Goal: Task Accomplishment & Management: Manage account settings

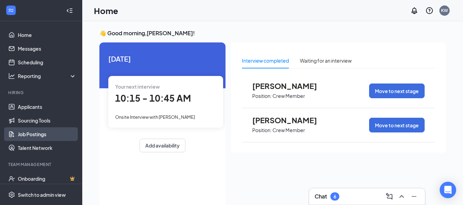
click at [34, 137] on link "Job Postings" at bounding box center [47, 134] width 59 height 14
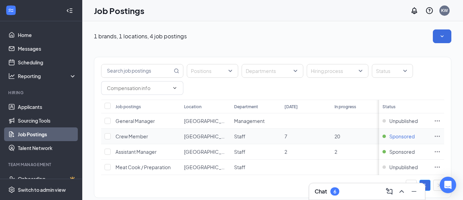
click at [414, 138] on span "Sponsored" at bounding box center [401, 136] width 25 height 7
click at [441, 136] on icon "Ellipses" at bounding box center [437, 136] width 7 height 7
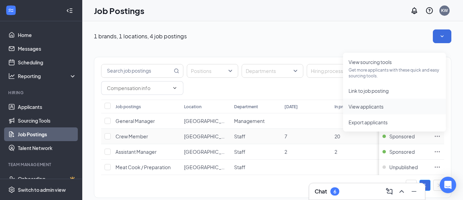
click at [375, 108] on span "View applicants" at bounding box center [365, 106] width 35 height 6
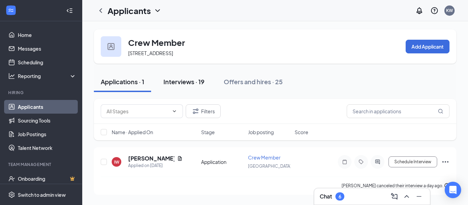
click at [186, 83] on div "Interviews · 19" at bounding box center [183, 81] width 41 height 9
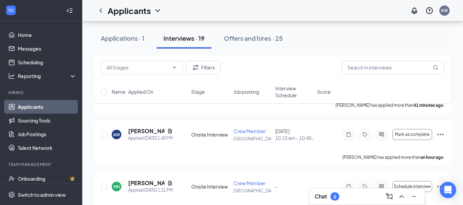
scroll to position [137, 0]
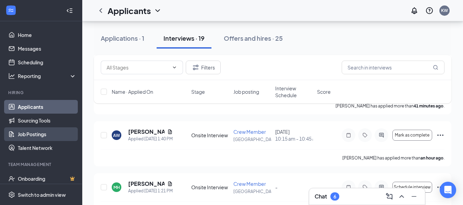
click at [35, 133] on link "Job Postings" at bounding box center [47, 134] width 59 height 14
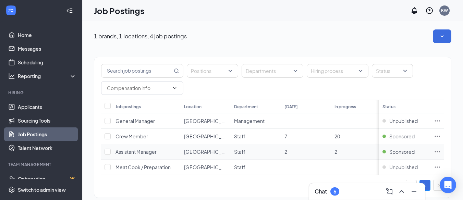
click at [441, 152] on icon "Ellipses" at bounding box center [437, 151] width 7 height 7
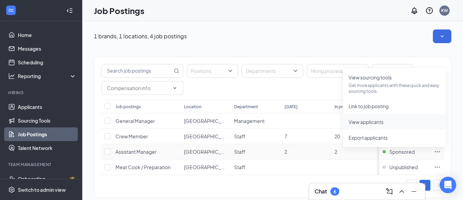
click at [375, 121] on span "View applicants" at bounding box center [365, 122] width 35 height 6
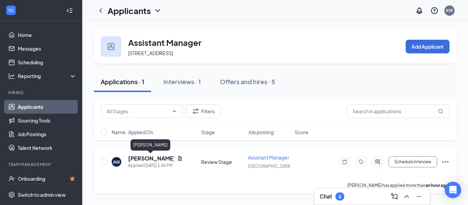
click at [147, 158] on h5 "[PERSON_NAME]" at bounding box center [151, 159] width 46 height 8
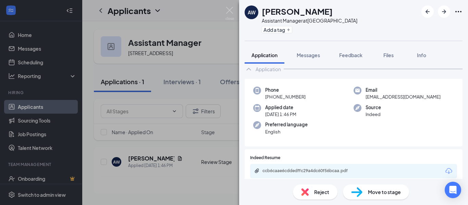
scroll to position [69, 0]
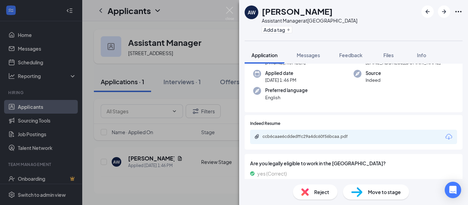
click at [445, 137] on icon "Download" at bounding box center [449, 137] width 8 height 8
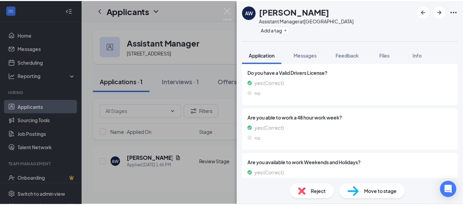
scroll to position [199, 0]
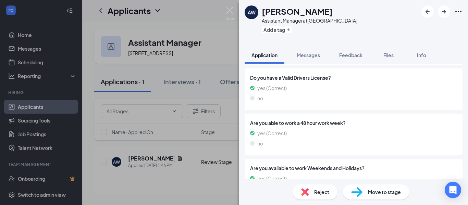
click at [368, 191] on span "Move to stage" at bounding box center [384, 192] width 33 height 8
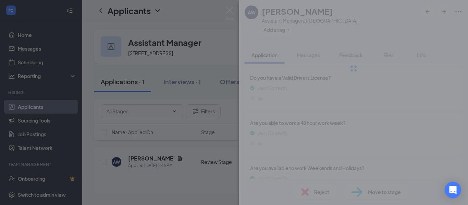
type input "First Interview (next stage)"
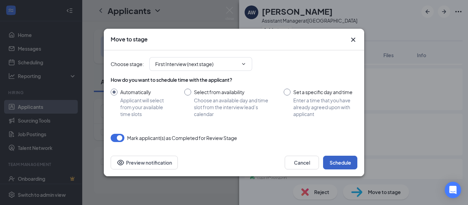
click at [340, 159] on button "Schedule" at bounding box center [340, 163] width 34 height 14
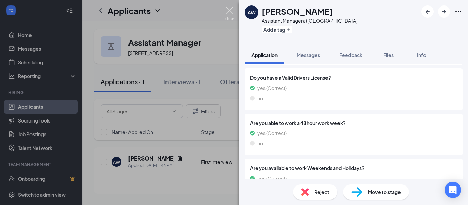
click at [229, 12] on img at bounding box center [229, 13] width 9 height 13
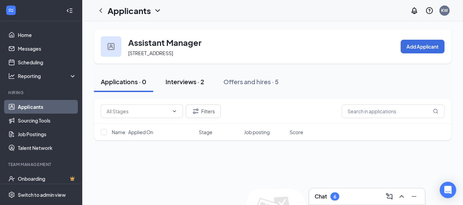
click at [192, 82] on div "Interviews · 2" at bounding box center [184, 81] width 39 height 9
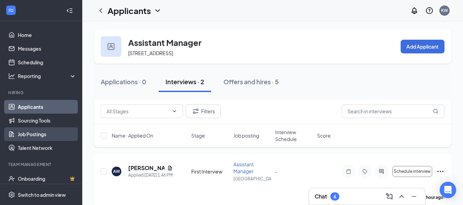
click at [42, 134] on link "Job Postings" at bounding box center [47, 134] width 59 height 14
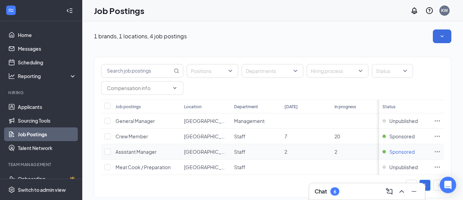
click at [405, 152] on span "Sponsored" at bounding box center [401, 151] width 25 height 7
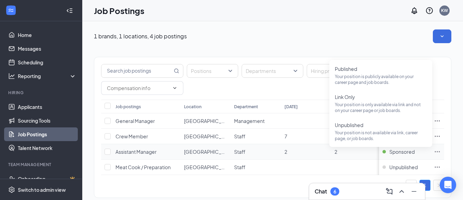
click at [441, 151] on icon "Ellipses" at bounding box center [437, 151] width 7 height 7
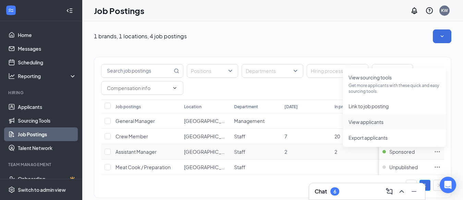
click at [357, 121] on span "View applicants" at bounding box center [365, 122] width 35 height 6
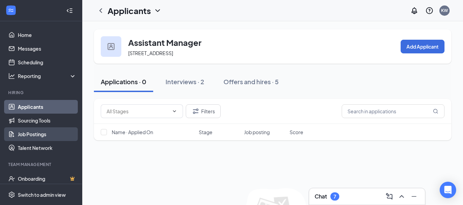
click at [25, 134] on link "Job Postings" at bounding box center [47, 134] width 59 height 14
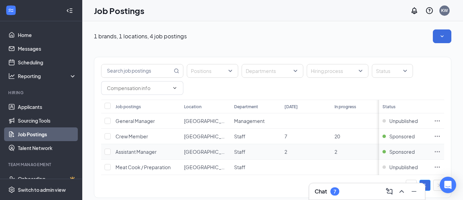
click at [441, 151] on icon "Ellipses" at bounding box center [437, 151] width 7 height 7
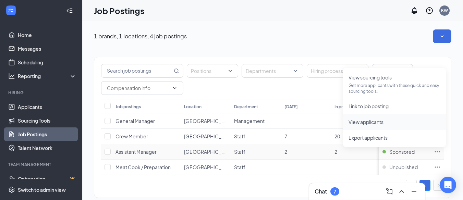
click at [371, 122] on span "View applicants" at bounding box center [365, 122] width 35 height 6
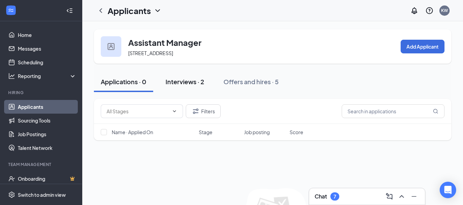
click at [197, 85] on div "Interviews · 2" at bounding box center [184, 81] width 39 height 9
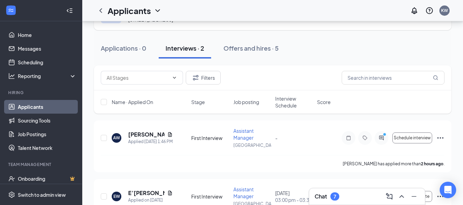
scroll to position [33, 0]
